Goal: Task Accomplishment & Management: Manage account settings

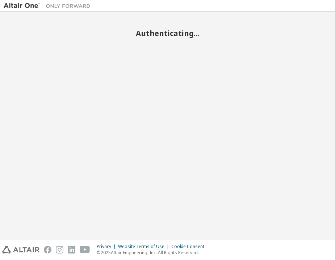
click at [63, 89] on div "Authenticating..." at bounding box center [168, 125] width 328 height 220
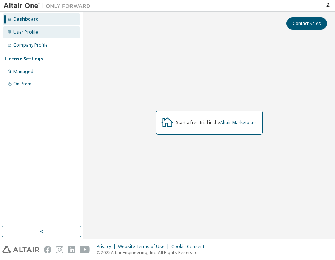
click at [27, 35] on div "User Profile" at bounding box center [41, 32] width 77 height 12
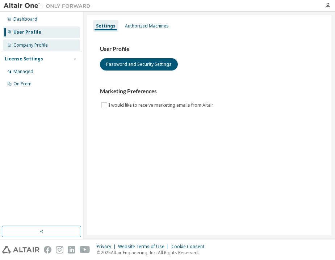
click at [27, 46] on div "Company Profile" at bounding box center [30, 45] width 34 height 6
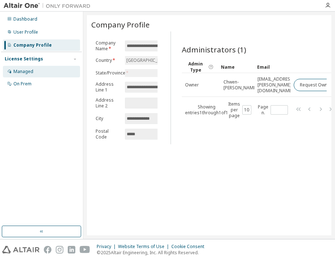
click at [24, 71] on div "Managed" at bounding box center [23, 72] width 20 height 6
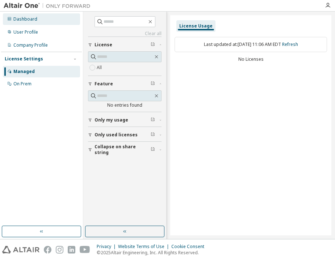
click at [34, 16] on div "Dashboard" at bounding box center [25, 19] width 24 height 6
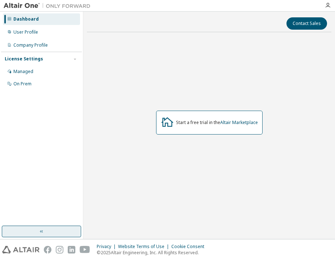
click at [29, 228] on button "button" at bounding box center [41, 232] width 79 height 12
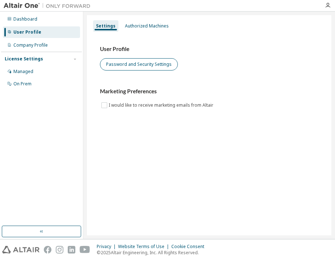
click at [146, 66] on button "Password and Security Settings" at bounding box center [139, 64] width 78 height 12
click at [135, 67] on button "Password and Security Settings" at bounding box center [139, 64] width 78 height 12
